Goal: Task Accomplishment & Management: Complete application form

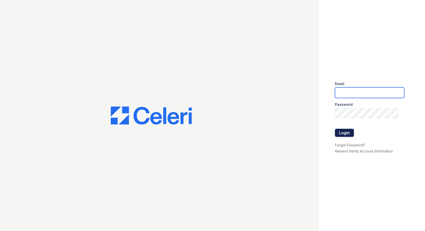
type input "[EMAIL_ADDRESS][DOMAIN_NAME]"
click at [341, 135] on button "Login" at bounding box center [344, 133] width 19 height 8
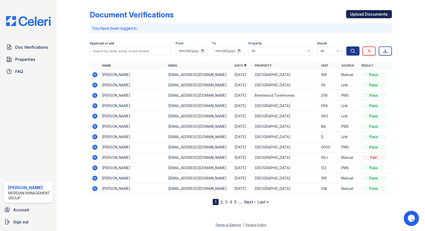
click at [363, 15] on link "Upload Documents" at bounding box center [369, 14] width 46 height 8
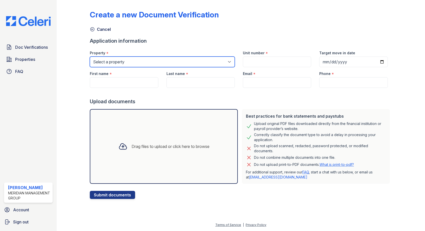
click at [142, 62] on select "Select a property Adams House Brentwood Townhomes Mountain Place" at bounding box center [162, 62] width 145 height 11
select select "2077"
click at [90, 57] on select "Select a property Adams House Brentwood Townhomes Mountain Place" at bounding box center [162, 62] width 145 height 11
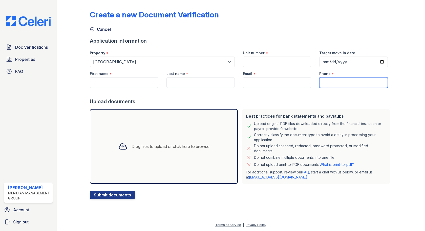
click at [368, 82] on input "Phone" at bounding box center [353, 82] width 68 height 11
type input "1111111111111"
click at [361, 106] on form "Application information Property * Select a property Adams House Brentwood Town…" at bounding box center [241, 118] width 302 height 162
drag, startPoint x: 338, startPoint y: 81, endPoint x: 275, endPoint y: 75, distance: 63.8
click at [275, 75] on div "First name * Last name * Email * Phone * 1111111111111" at bounding box center [239, 77] width 306 height 21
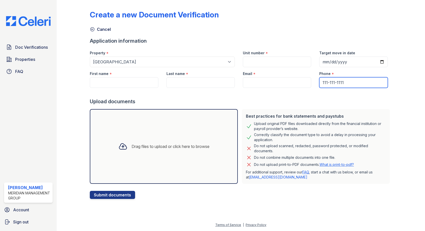
type input "111-111-1111"
click at [338, 61] on input "Target move in date" at bounding box center [353, 62] width 68 height 11
click at [380, 60] on input "Target move in date" at bounding box center [353, 62] width 68 height 11
click at [379, 62] on input "2025-09-19" at bounding box center [353, 62] width 68 height 11
type input "2025-09-30"
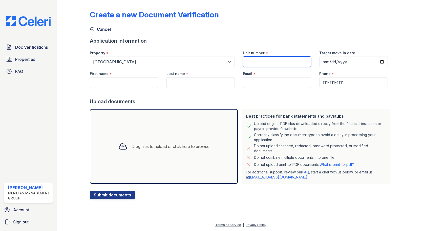
click at [258, 58] on input "Unit number" at bounding box center [277, 62] width 68 height 11
type input "10l"
click at [261, 81] on input "Email" at bounding box center [277, 82] width 68 height 11
click at [282, 80] on input "Email" at bounding box center [277, 82] width 68 height 11
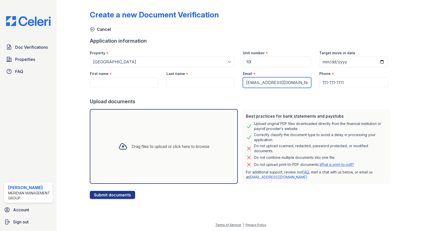
type input "[EMAIL_ADDRESS][DOMAIN_NAME]"
click at [213, 82] on input "Last name" at bounding box center [200, 82] width 68 height 11
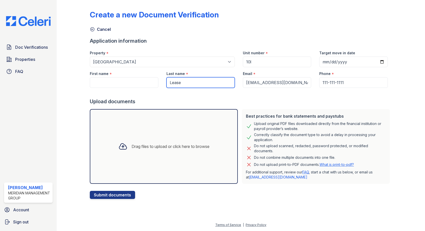
type input "Lease"
click at [137, 85] on input "First name" at bounding box center [124, 82] width 68 height 11
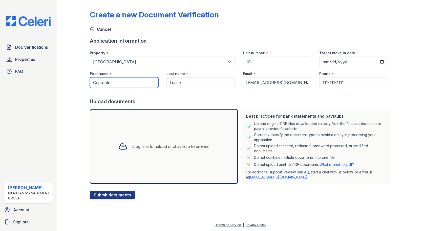
click at [103, 82] on input "Coproate" at bounding box center [124, 82] width 68 height 11
type input "Corporate"
click at [122, 140] on div at bounding box center [122, 146] width 13 height 13
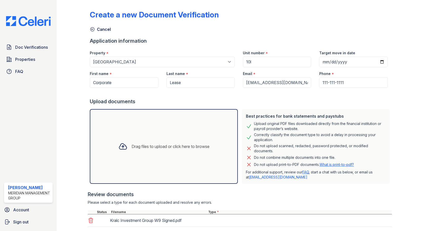
scroll to position [31, 0]
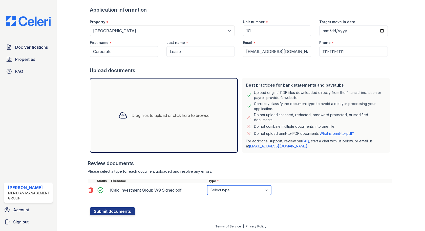
click at [221, 189] on select "Select type Paystub Bank Statement Offer Letter Tax Documents Benefit Award Let…" at bounding box center [239, 191] width 64 height 10
select select "tax_documents"
click at [207, 186] on select "Select type Paystub Bank Statement Offer Letter Tax Documents Benefit Award Let…" at bounding box center [239, 191] width 64 height 10
click at [110, 211] on button "Submit documents" at bounding box center [112, 212] width 45 height 8
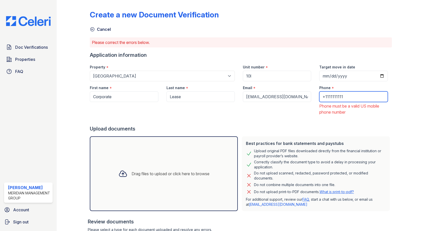
drag, startPoint x: 365, startPoint y: 97, endPoint x: 288, endPoint y: 97, distance: 77.4
click at [288, 97] on div "First name * Corporate Last name * Lease Email * noemail@gmail.com Phone * +111…" at bounding box center [239, 98] width 306 height 34
type input "3133986437"
drag, startPoint x: 292, startPoint y: 129, endPoint x: 290, endPoint y: 124, distance: 6.2
click at [292, 129] on div "Upload documents" at bounding box center [241, 128] width 302 height 7
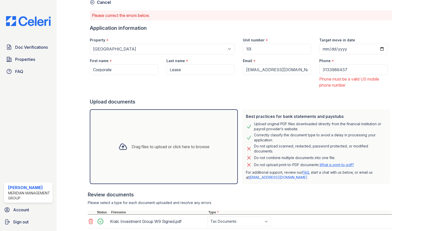
scroll to position [60, 0]
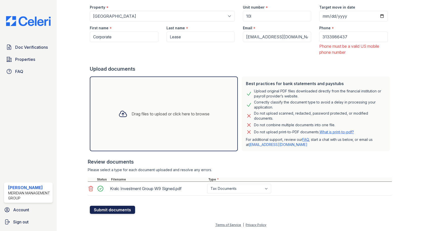
click at [131, 213] on button "Submit documents" at bounding box center [112, 210] width 45 height 8
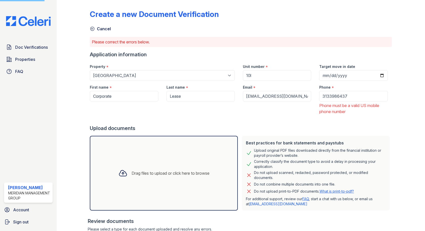
scroll to position [0, 0]
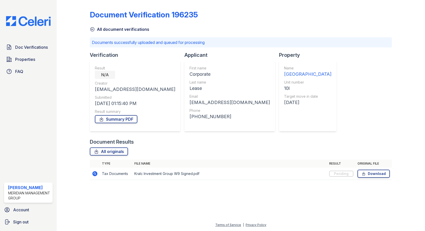
click at [92, 28] on icon at bounding box center [92, 29] width 5 height 5
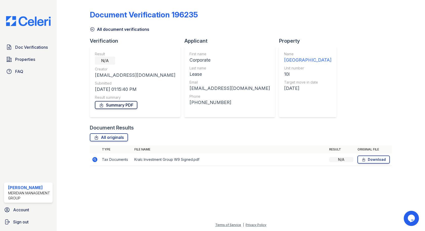
click at [126, 105] on link "Summary PDF" at bounding box center [116, 105] width 42 height 8
click at [119, 137] on link "All originals" at bounding box center [109, 138] width 38 height 8
click at [93, 159] on icon at bounding box center [95, 160] width 6 height 6
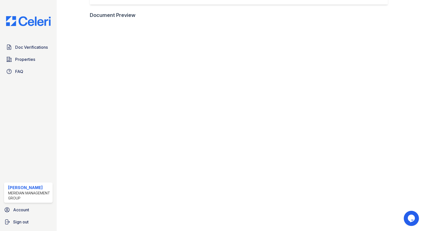
scroll to position [152, 0]
